Goal: Information Seeking & Learning: Learn about a topic

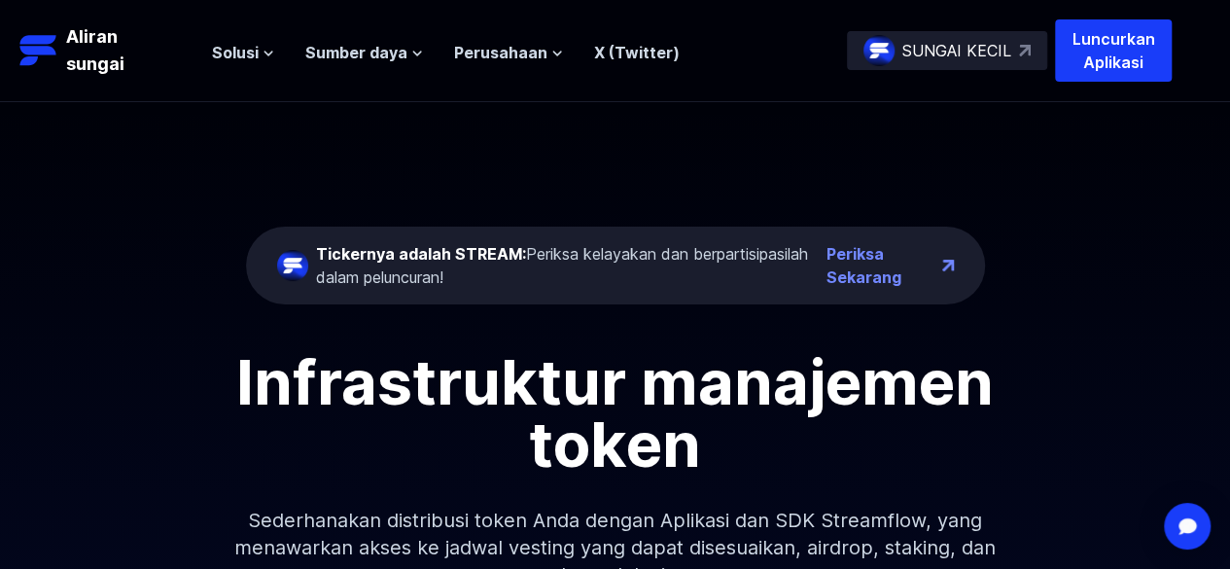
click at [992, 66] on div "SUNGAI KECIL" at bounding box center [947, 50] width 200 height 39
click at [397, 57] on font "Sumber daya" at bounding box center [356, 52] width 102 height 19
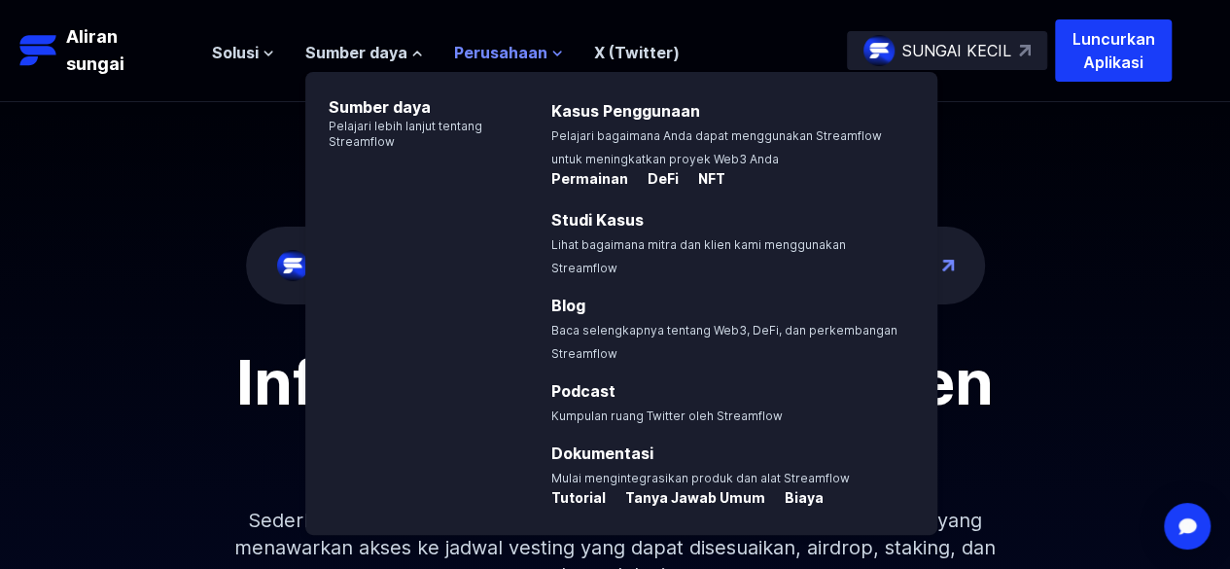
click at [539, 56] on font "Perusahaan" at bounding box center [500, 52] width 93 height 19
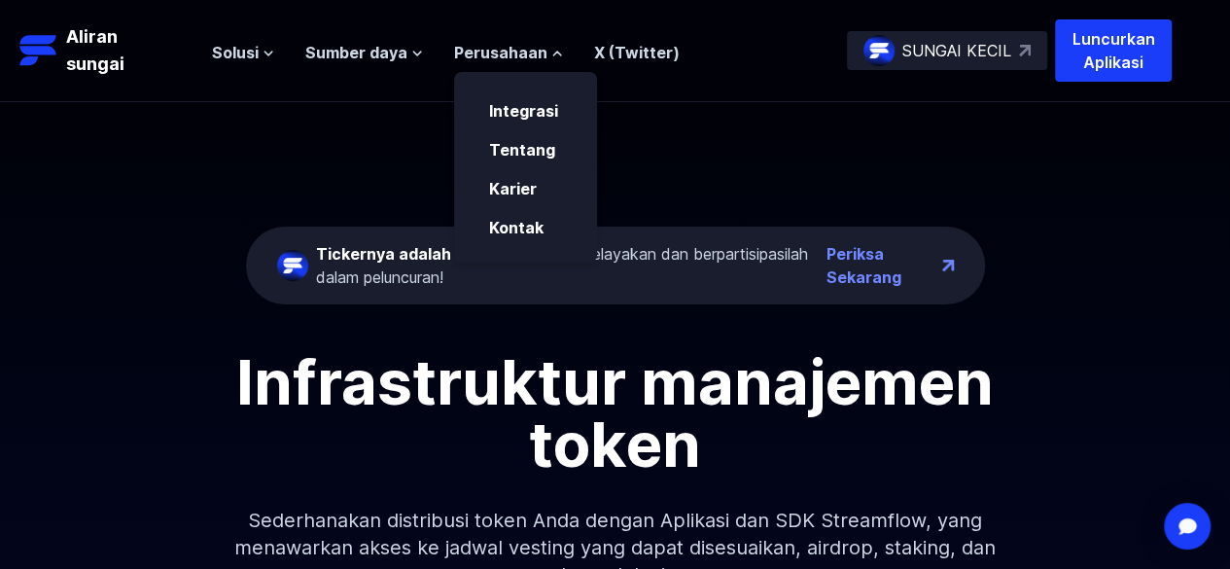
click at [278, 48] on ul "Solusi Gambaran Umum Streamflow menghadirkan platform distribusi token lengkap …" at bounding box center [446, 52] width 468 height 23
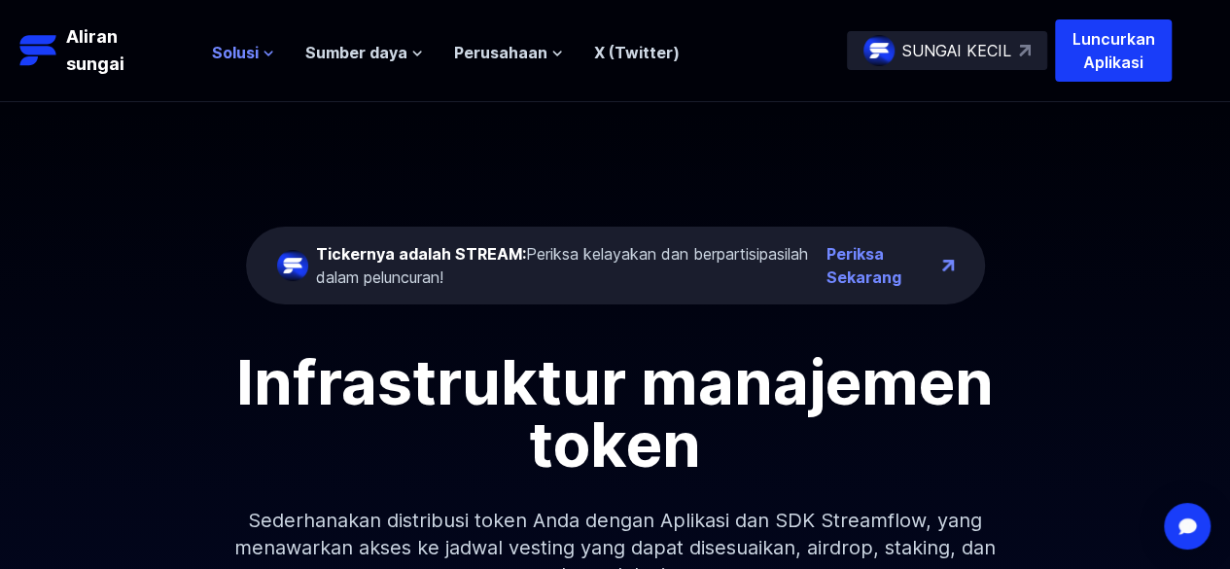
click at [270, 50] on icon at bounding box center [268, 54] width 12 height 12
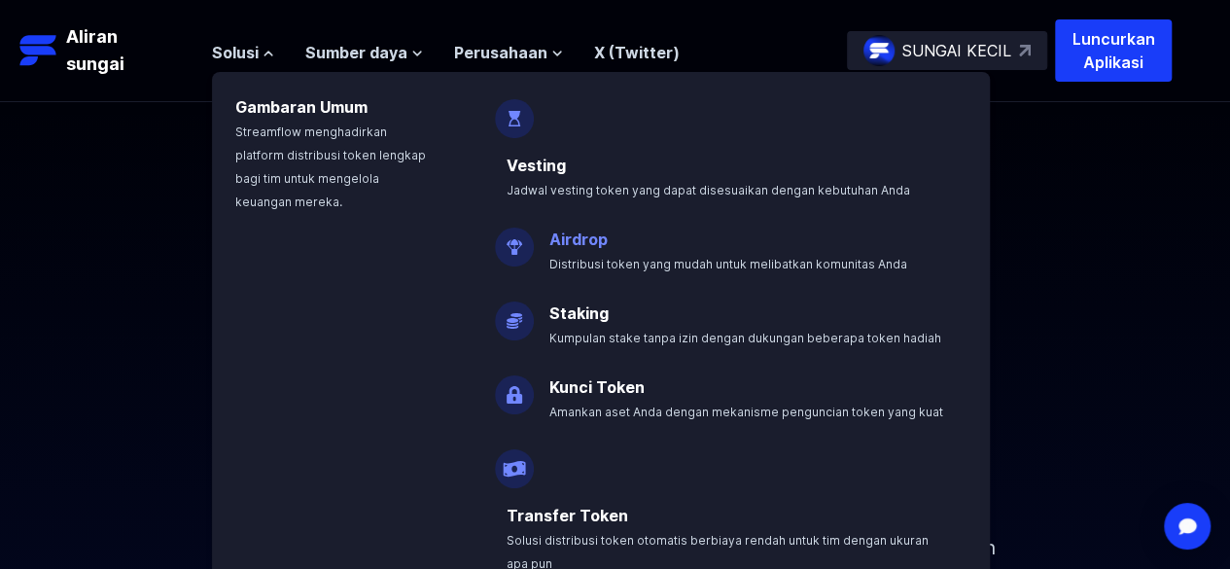
click at [595, 212] on p "Airdrop Distribusi token yang mudah untuk melibatkan komunitas Anda" at bounding box center [742, 243] width 408 height 62
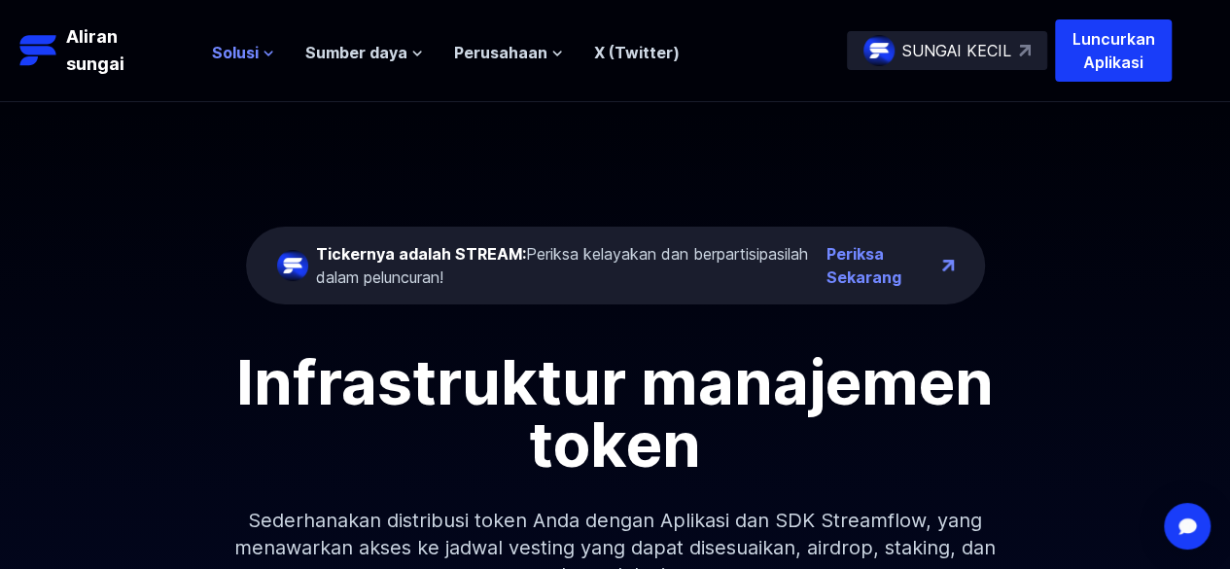
click at [262, 53] on icon at bounding box center [268, 54] width 12 height 12
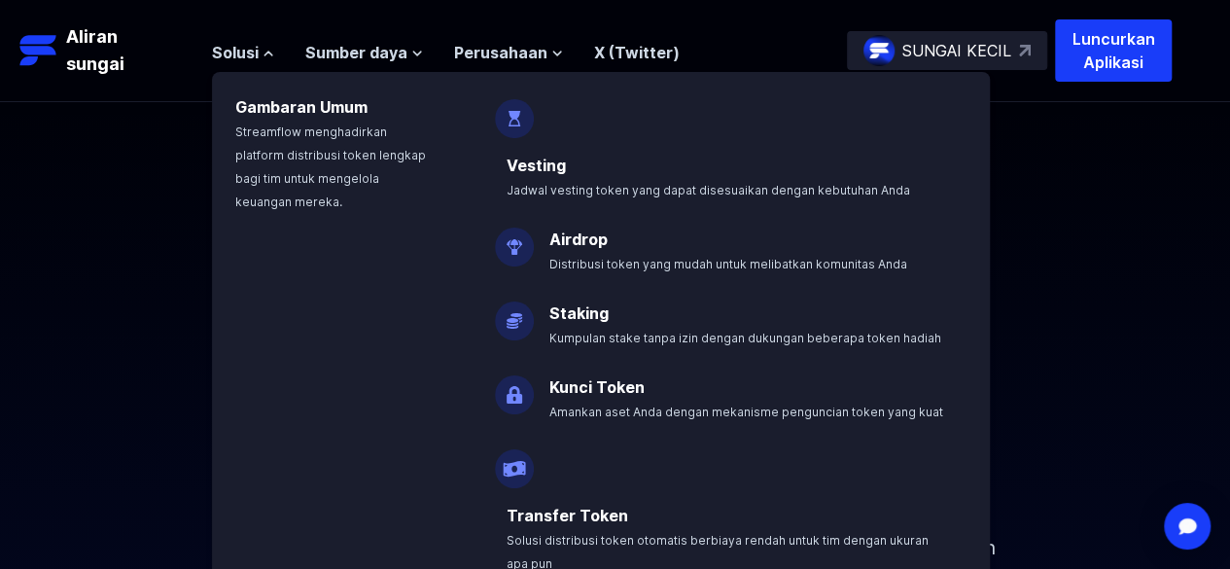
click at [511, 212] on img at bounding box center [514, 239] width 39 height 54
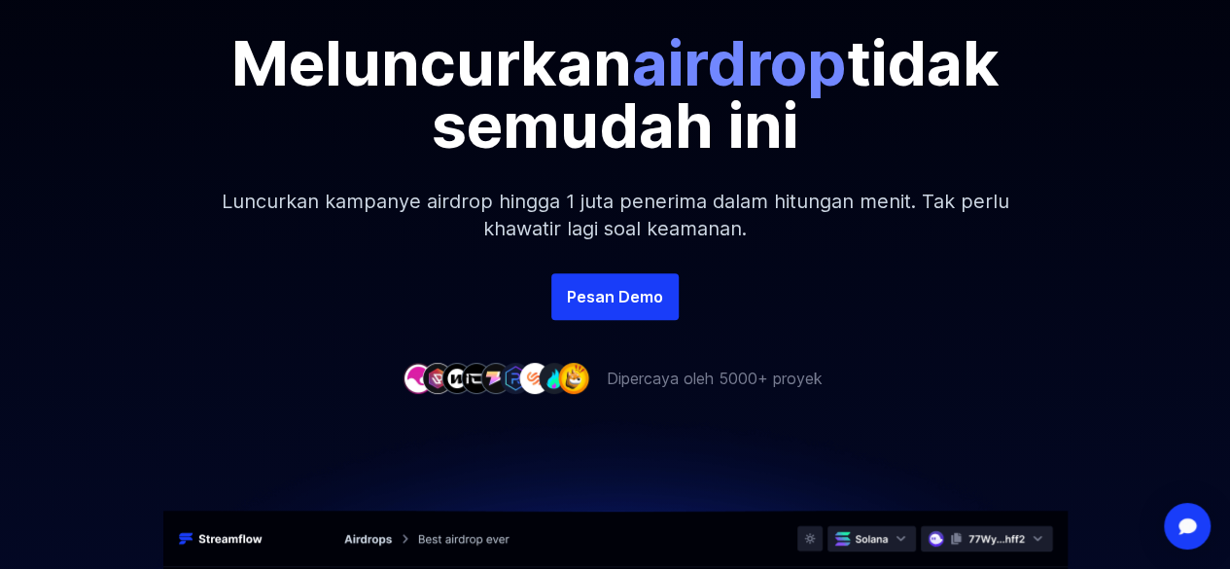
scroll to position [256, 0]
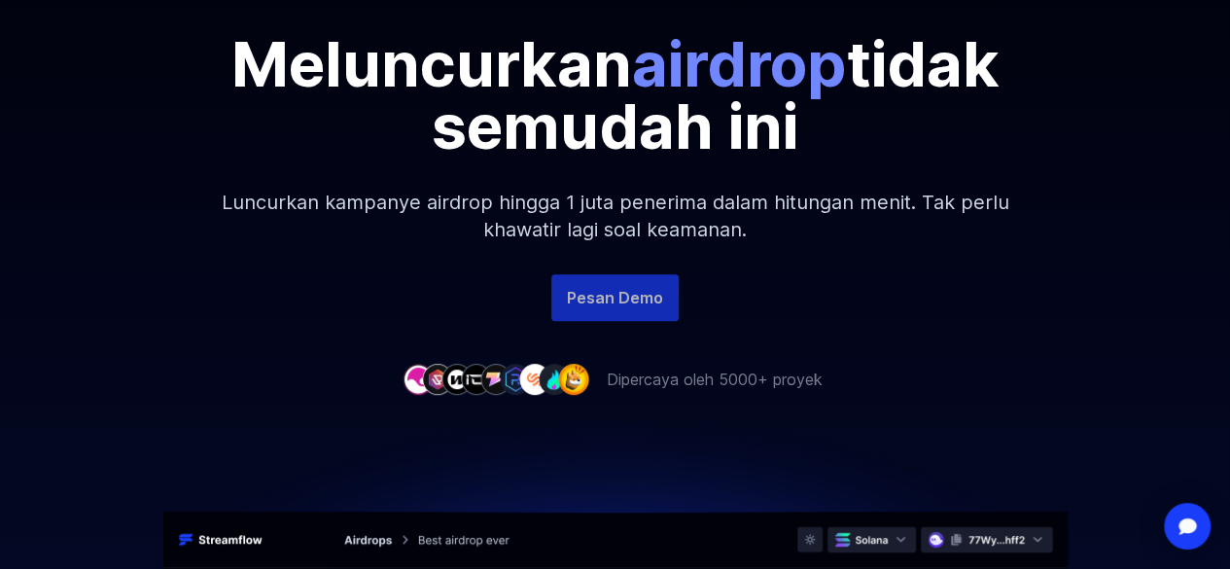
click at [624, 299] on font "Pesan Demo" at bounding box center [615, 297] width 96 height 19
click at [609, 219] on p "Luncurkan kampanye airdrop hingga 1 juta penerima dalam hitungan menit. Tak per…" at bounding box center [615, 215] width 836 height 117
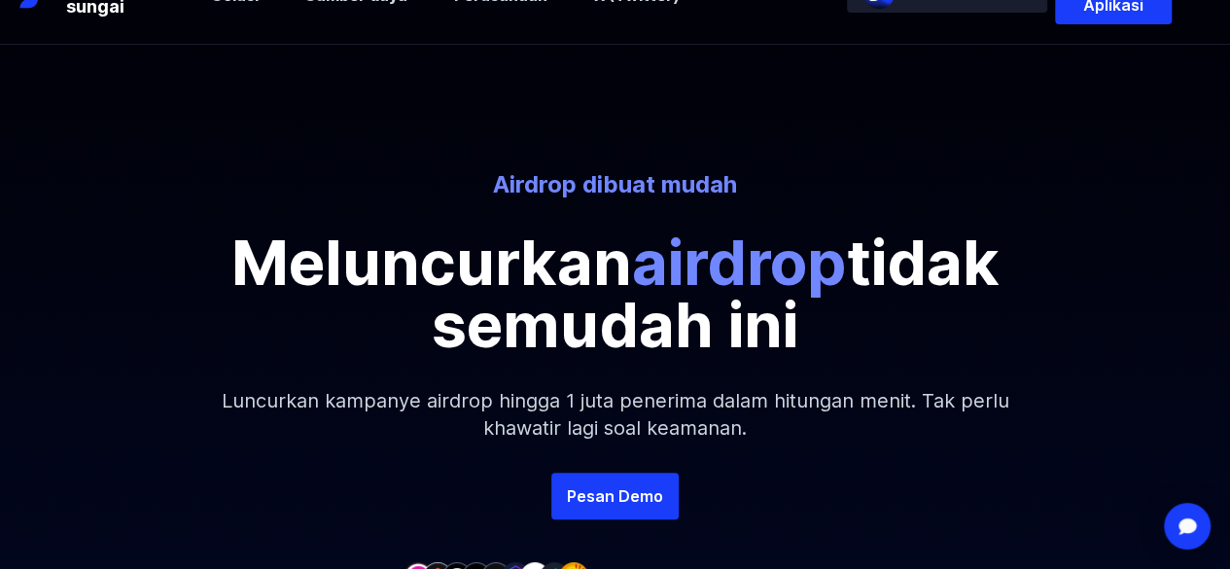
scroll to position [0, 0]
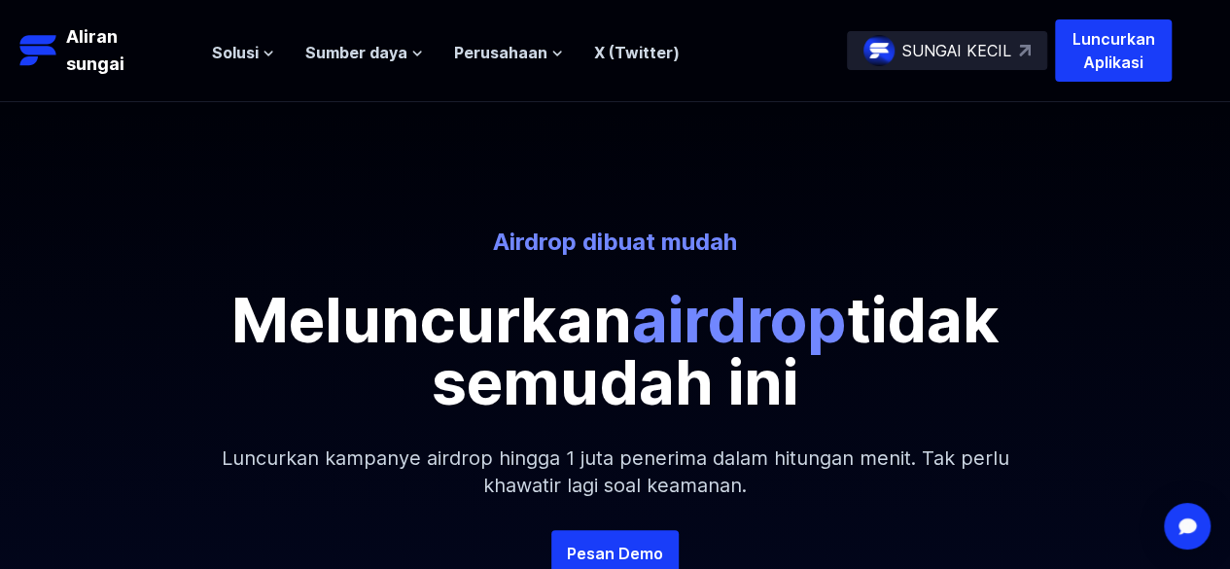
click at [935, 53] on font "SUNGAI KECIL" at bounding box center [956, 50] width 109 height 19
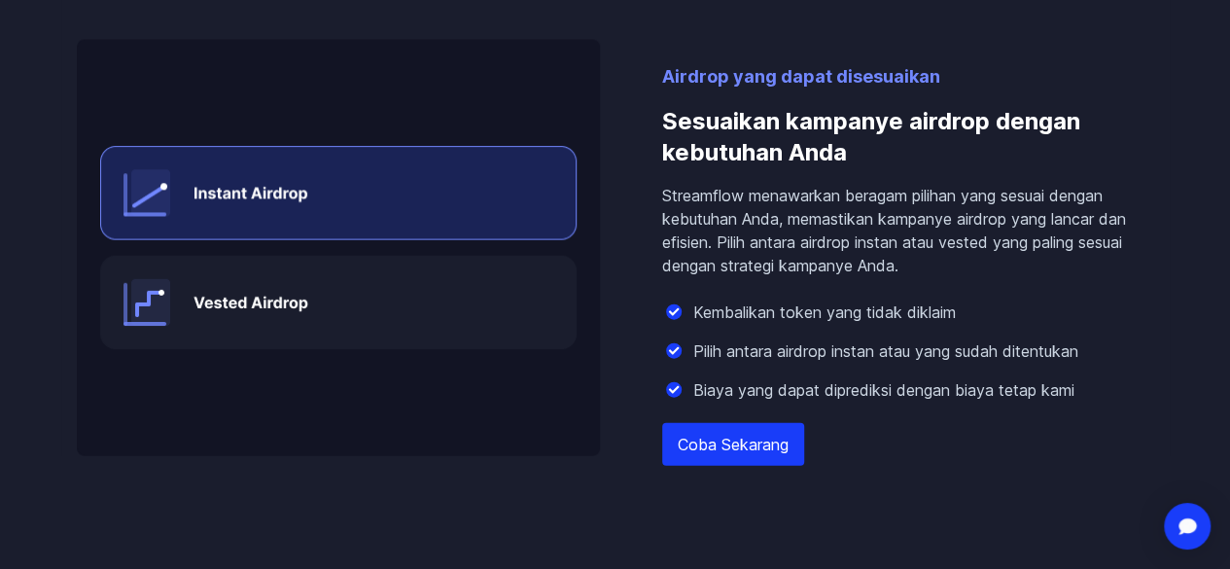
scroll to position [2004, 0]
click at [374, 350] on img at bounding box center [338, 247] width 523 height 416
click at [329, 307] on img at bounding box center [338, 247] width 523 height 416
click at [327, 250] on img at bounding box center [338, 247] width 523 height 416
click at [695, 448] on font "Coba Sekarang" at bounding box center [733, 443] width 111 height 19
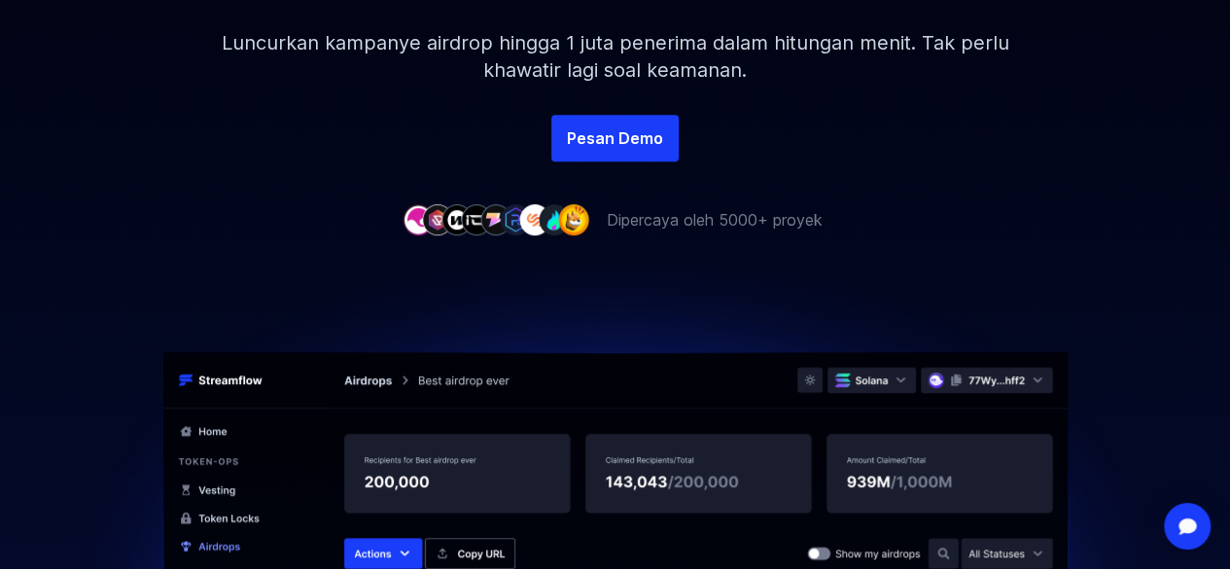
scroll to position [0, 0]
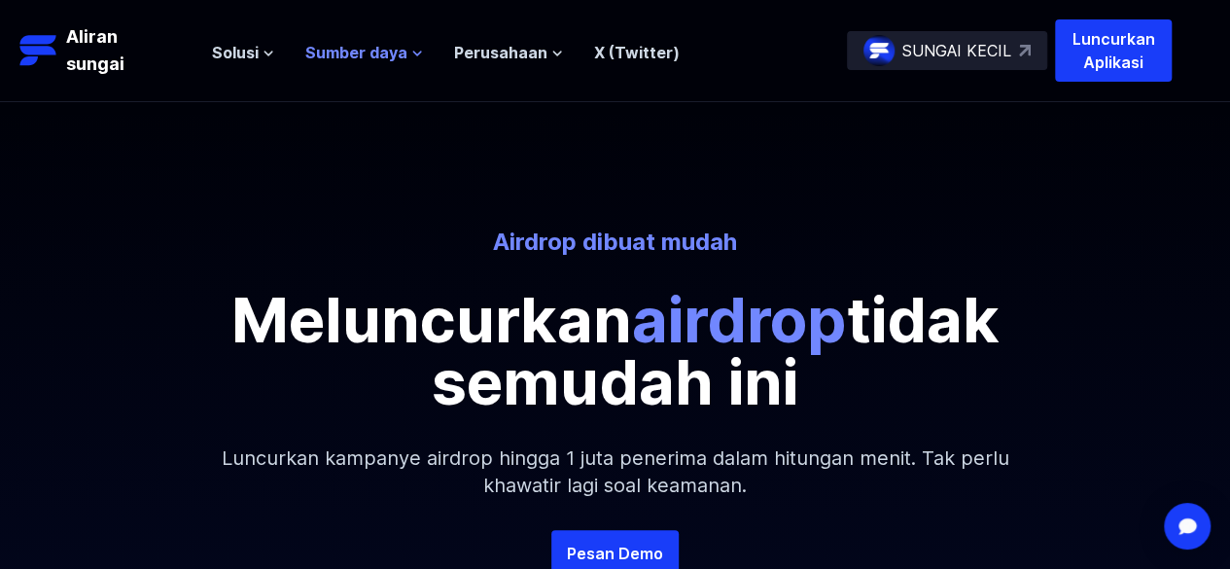
click at [404, 42] on button "Sumber daya" at bounding box center [364, 52] width 118 height 23
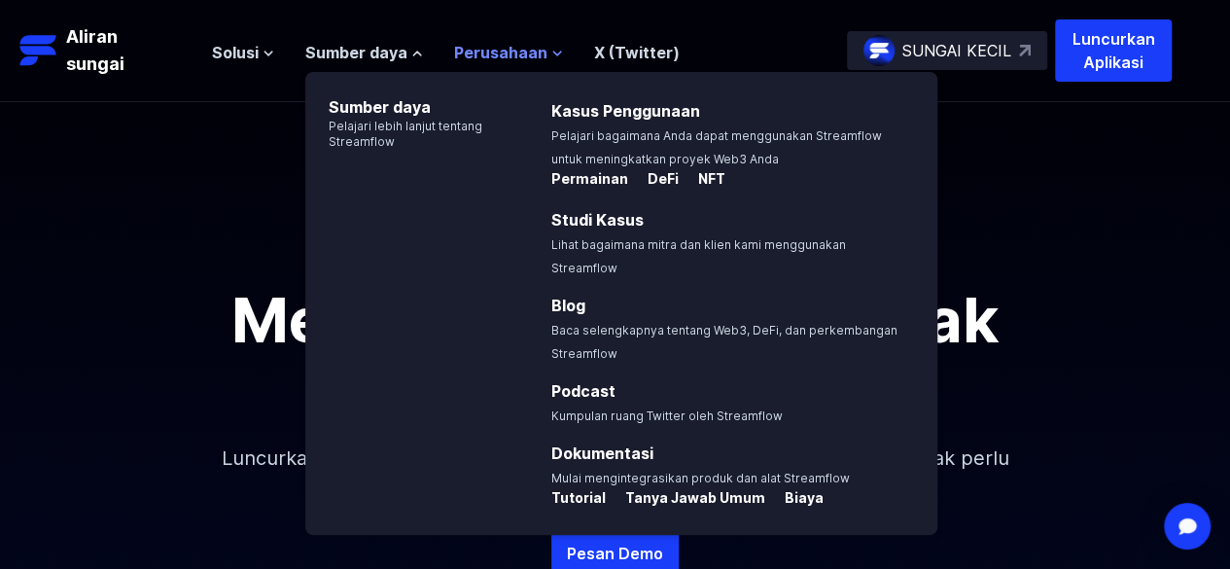
click at [551, 54] on icon at bounding box center [557, 54] width 12 height 12
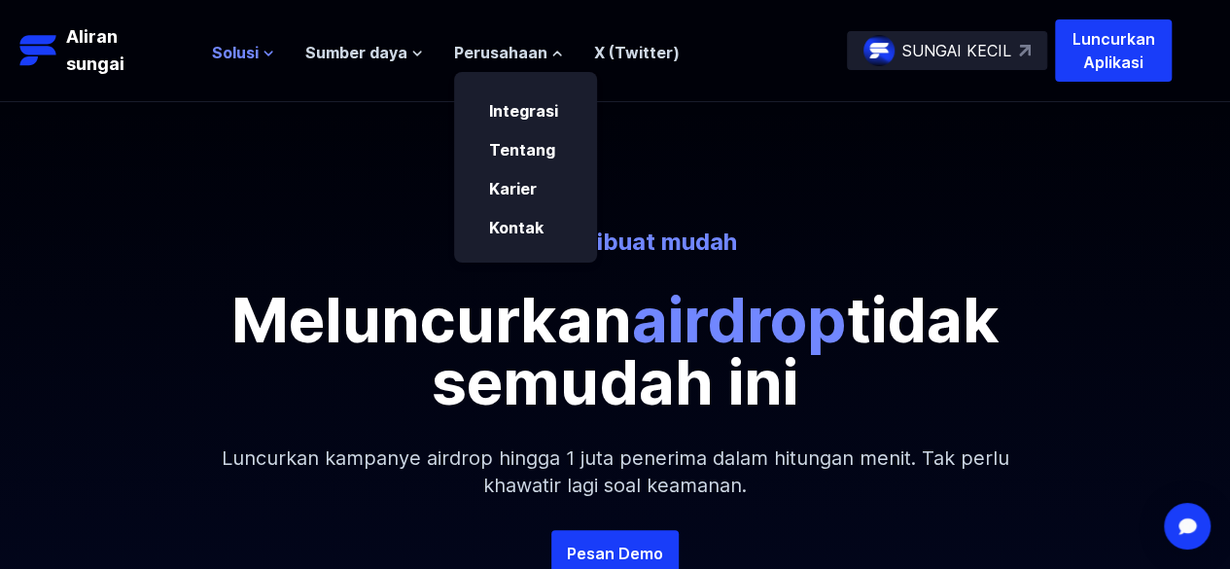
click at [263, 53] on icon at bounding box center [268, 54] width 12 height 12
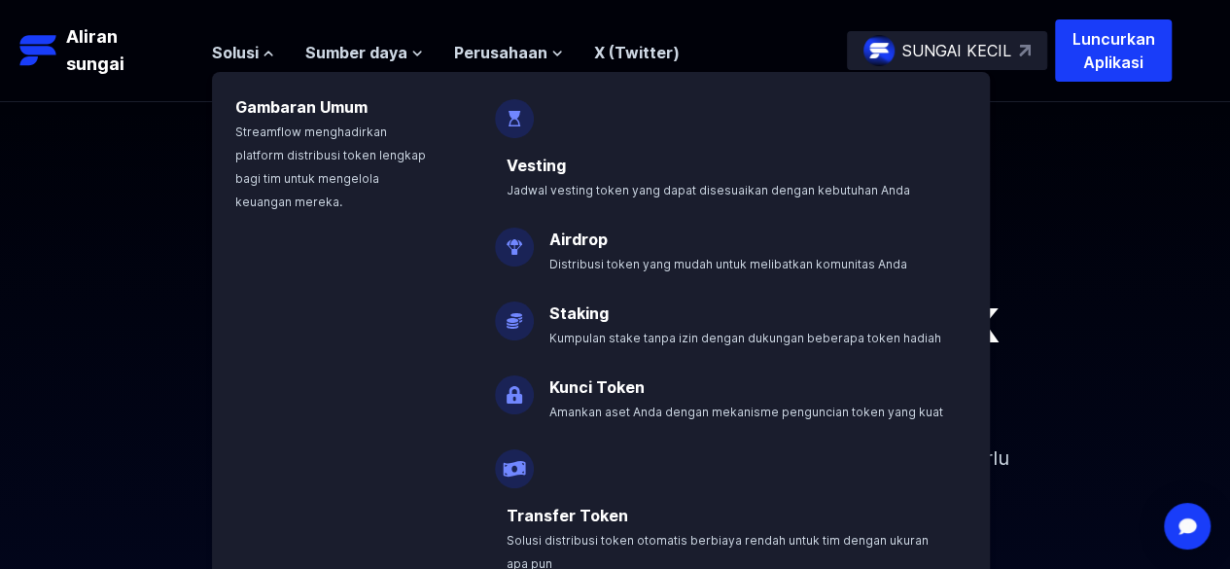
click at [1126, 206] on div "Airdrop dibuat mudah Meluncurkan airdrop tidak semudah ini Luncurkan kampanye a…" at bounding box center [615, 316] width 1230 height 428
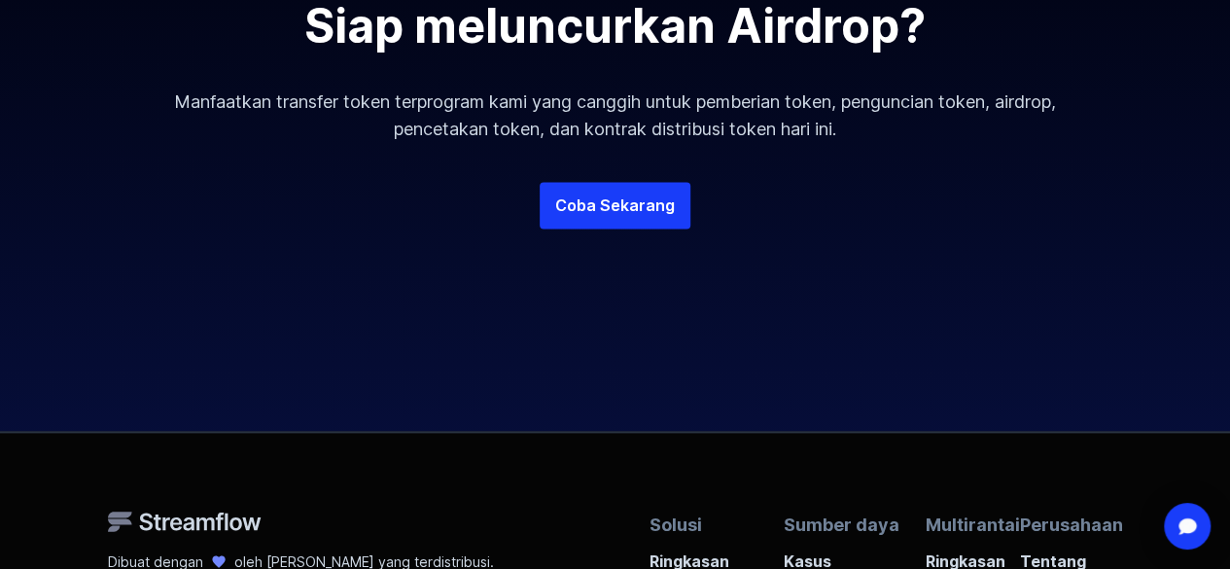
scroll to position [5134, 0]
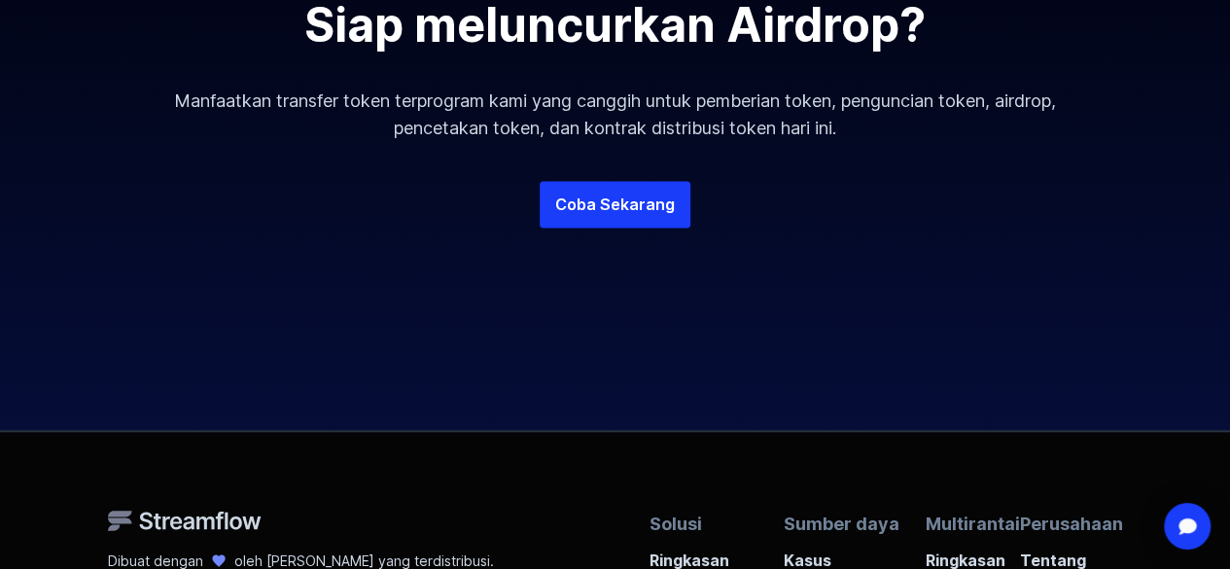
click at [640, 239] on div "Coba Sekarang" at bounding box center [615, 243] width 933 height 124
click at [640, 216] on font "Coba Sekarang" at bounding box center [615, 203] width 120 height 23
